Goal: Find specific page/section: Find specific page/section

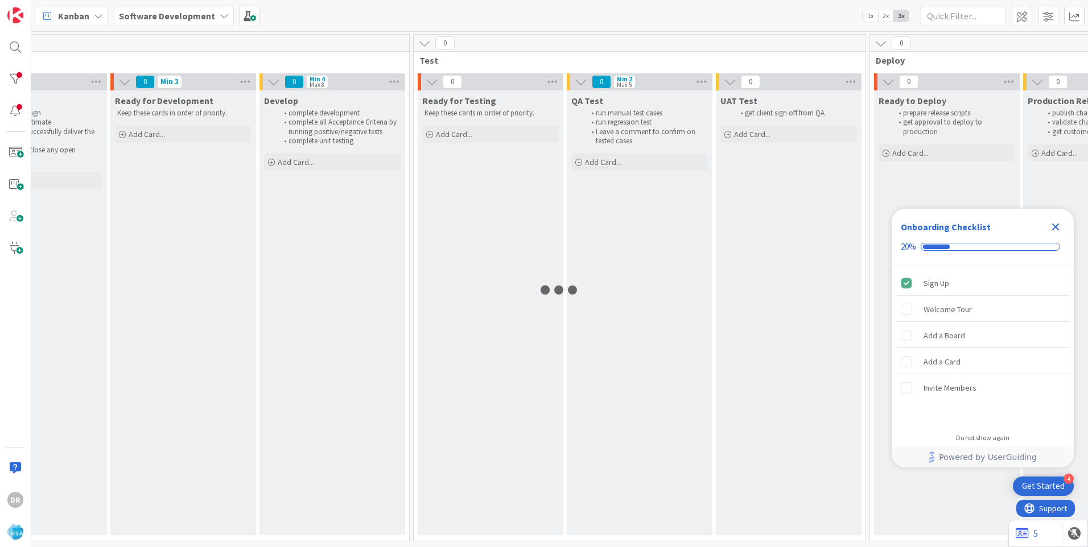
click at [1057, 225] on icon "Close Checklist" at bounding box center [1055, 227] width 7 height 7
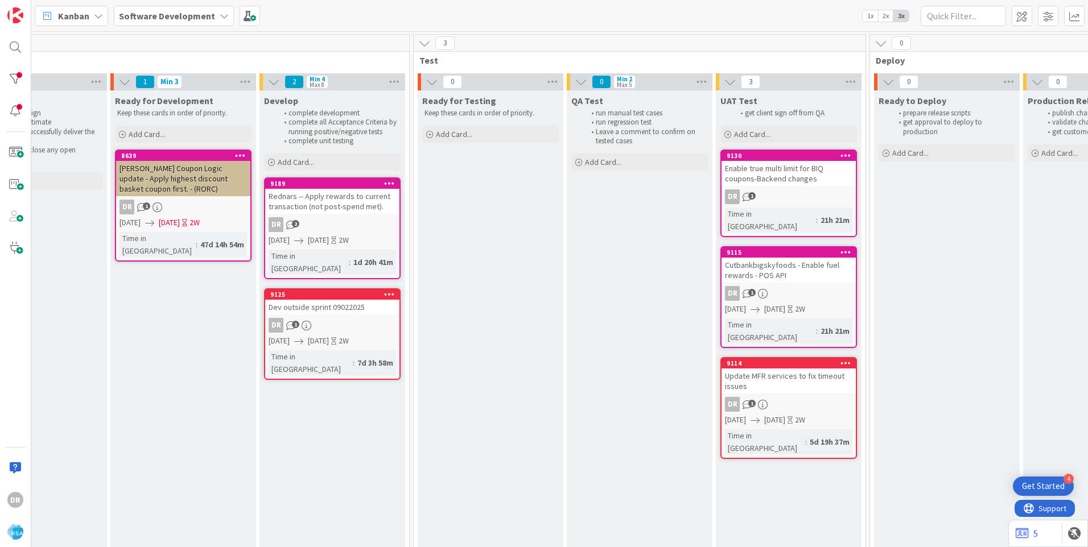
click at [328, 305] on link "9125 Dev outside sprint 09022025 DR 1 [DATE] [DATE] 2W Time in [GEOGRAPHIC_DATA…" at bounding box center [332, 334] width 137 height 92
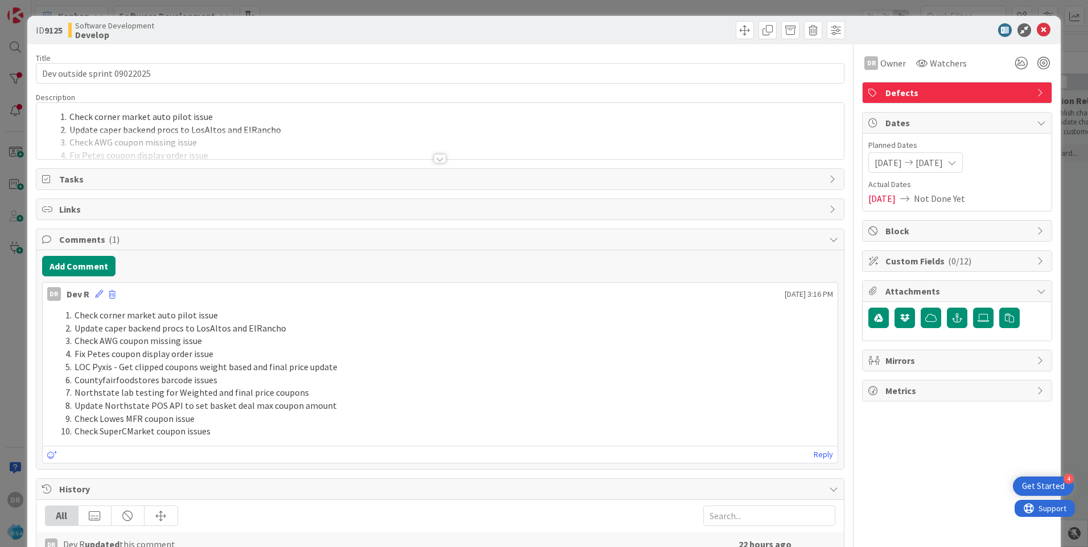
click at [227, 137] on div at bounding box center [439, 144] width 807 height 29
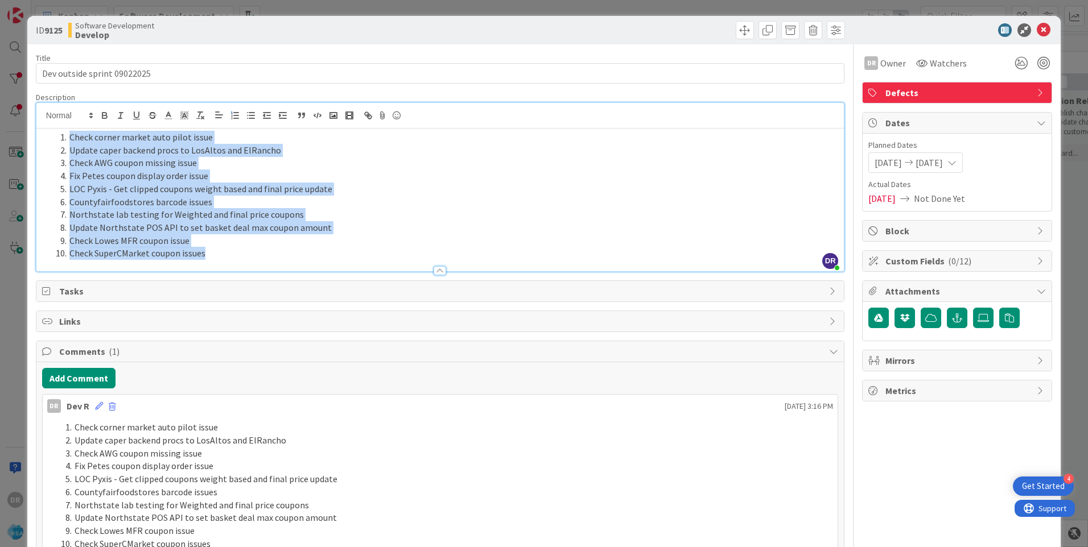
drag, startPoint x: 249, startPoint y: 253, endPoint x: 64, endPoint y: 133, distance: 220.1
click at [64, 133] on ol "Check corner market auto pilot issue Update caper backend procs to LosAltos and…" at bounding box center [440, 195] width 796 height 129
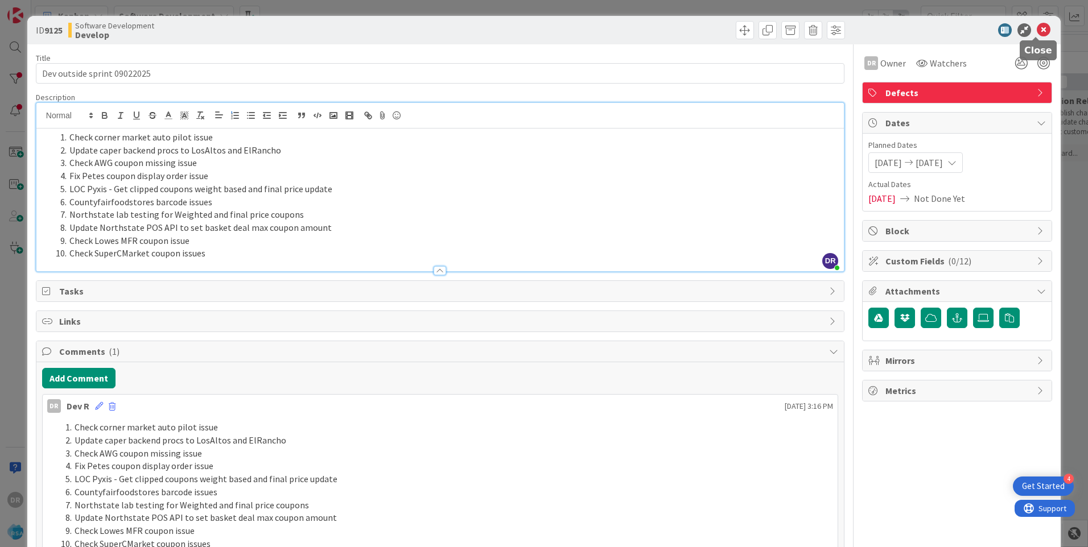
click at [1039, 30] on icon at bounding box center [1043, 30] width 14 height 14
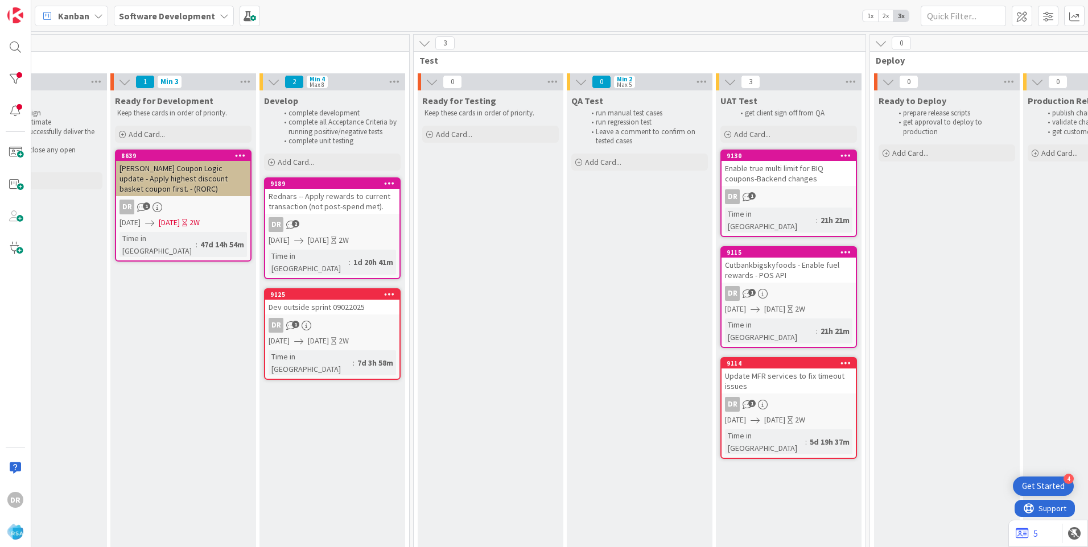
click at [330, 207] on div "Rednars -- Apply rewards to current transaction (not post-spend met)." at bounding box center [332, 201] width 134 height 25
